Goal: Find specific page/section: Find specific page/section

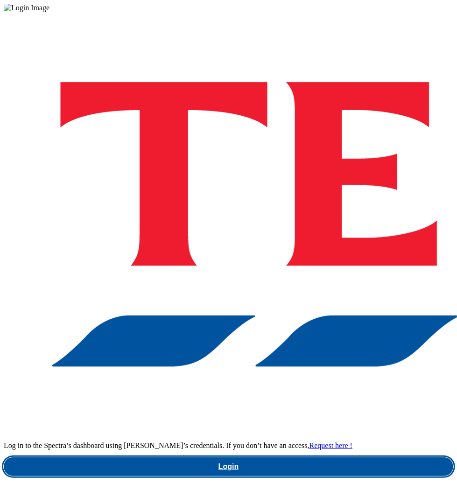
click at [258, 457] on link "Login" at bounding box center [228, 466] width 449 height 19
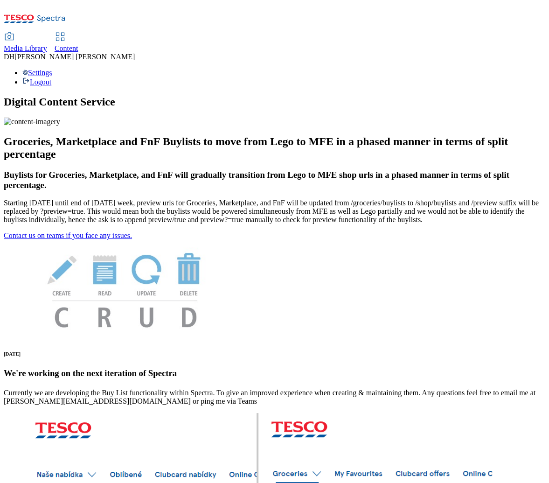
click at [47, 44] on span "Media Library" at bounding box center [25, 48] width 43 height 8
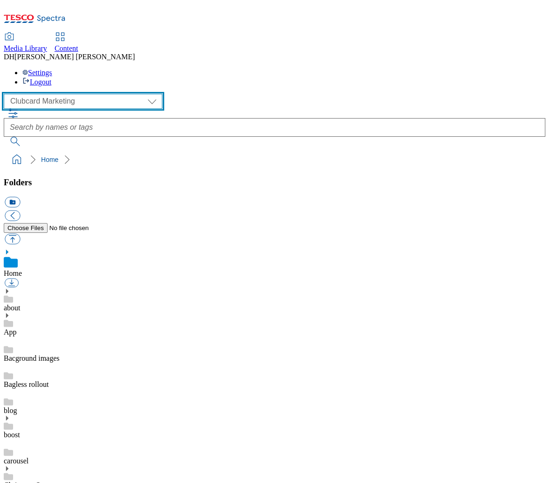
click at [72, 94] on select "Clubcard Marketing Demo Dotcom [GEOGRAPHIC_DATA] Emails GHS Marketing UK GHS Pr…" at bounding box center [83, 101] width 159 height 15
click at [7, 94] on select "Clubcard Marketing Demo Dotcom [GEOGRAPHIC_DATA] Emails GHS Marketing UK GHS Pr…" at bounding box center [83, 101] width 159 height 15
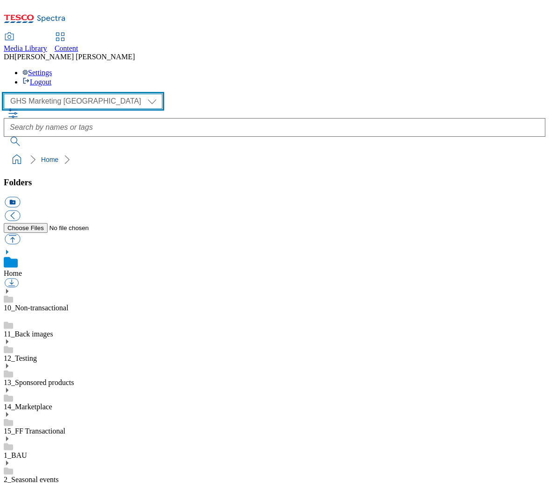
click at [48, 94] on select "Clubcard Marketing Demo Dotcom UK Emails GHS Marketing UK GHS Product UK GHS RO…" at bounding box center [83, 101] width 159 height 15
select select "flare-ghs-roi"
click at [7, 94] on select "Clubcard Marketing Demo Dotcom UK Emails GHS Marketing UK GHS Product UK GHS RO…" at bounding box center [83, 101] width 159 height 15
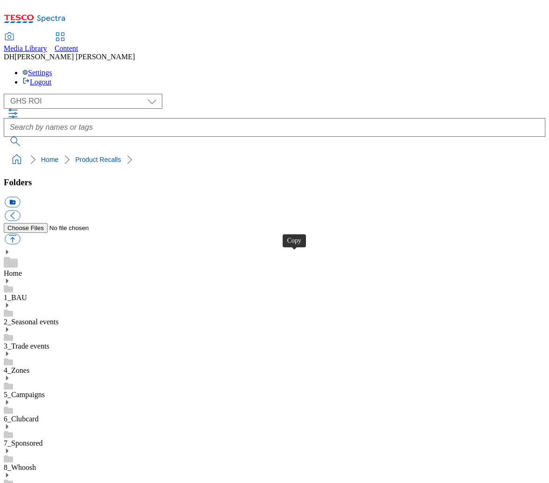
drag, startPoint x: 188, startPoint y: 256, endPoint x: 165, endPoint y: 114, distance: 143.7
